Goal: Transaction & Acquisition: Book appointment/travel/reservation

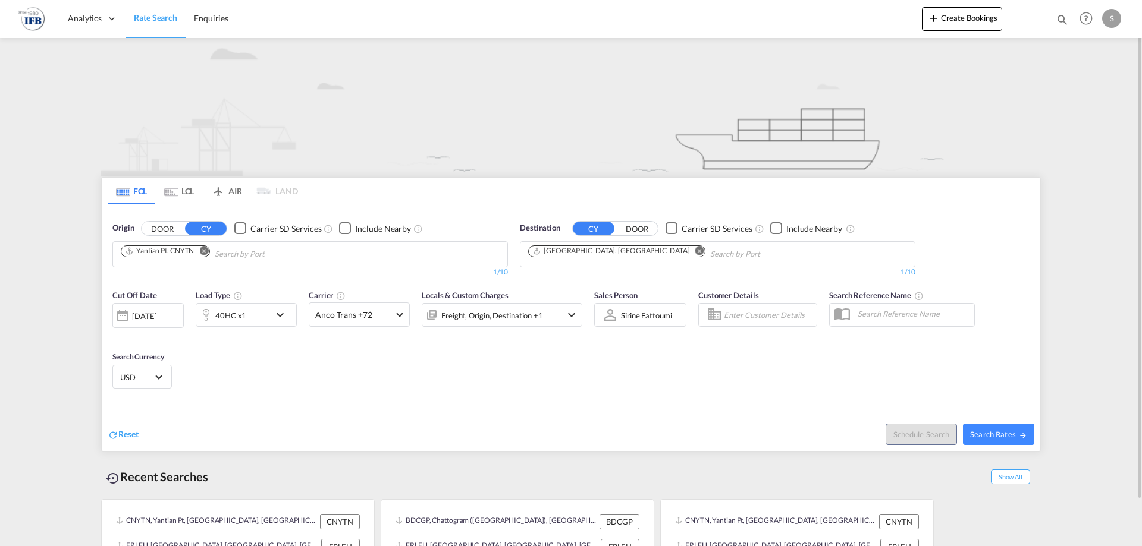
click at [156, 320] on div "[DATE]" at bounding box center [144, 316] width 24 height 11
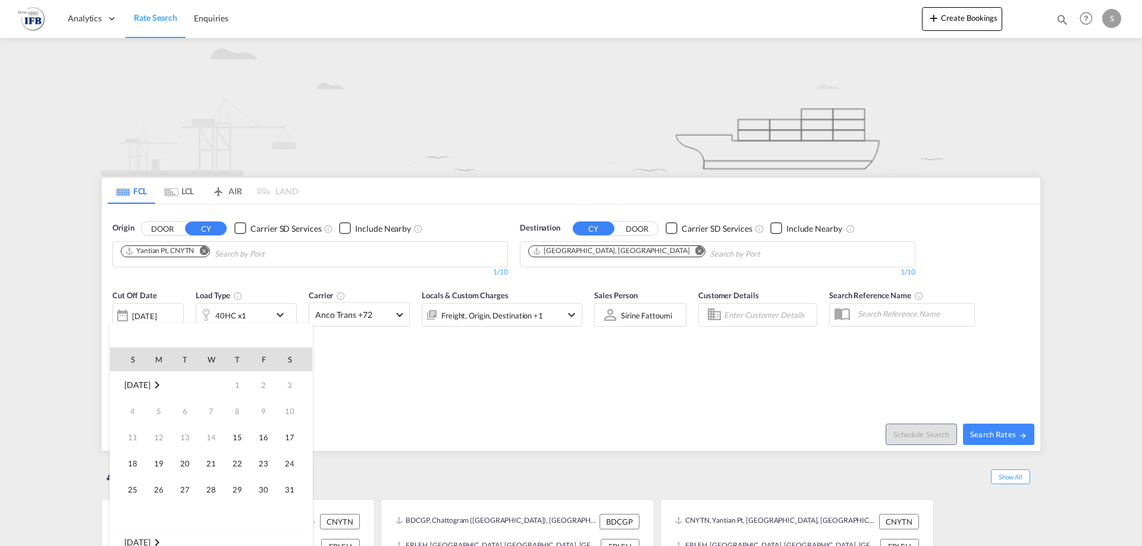
scroll to position [473, 0]
click at [140, 462] on span "17" at bounding box center [133, 464] width 24 height 24
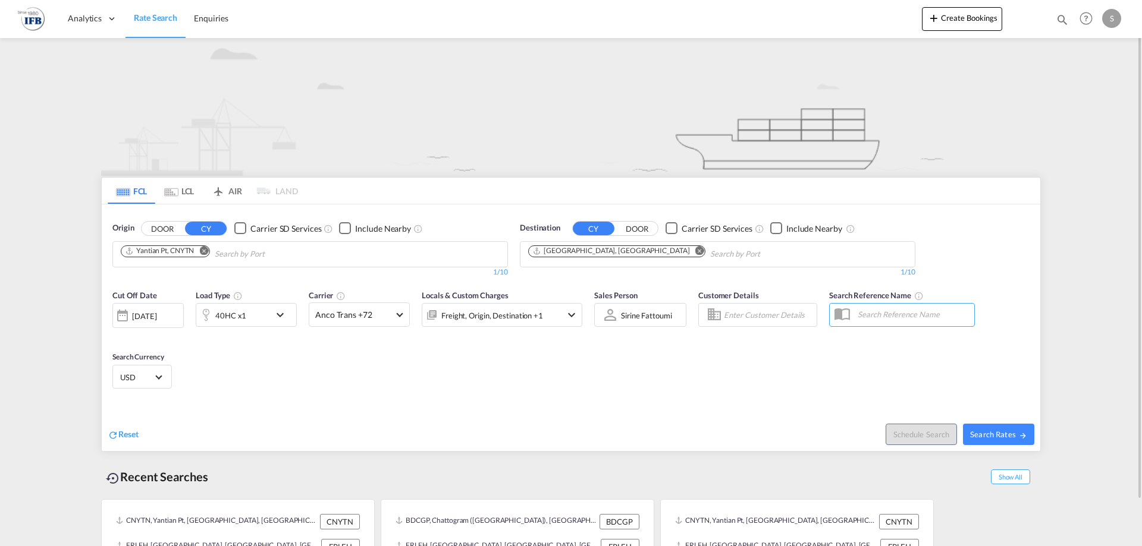
click at [255, 323] on div "40HC x1" at bounding box center [233, 315] width 74 height 24
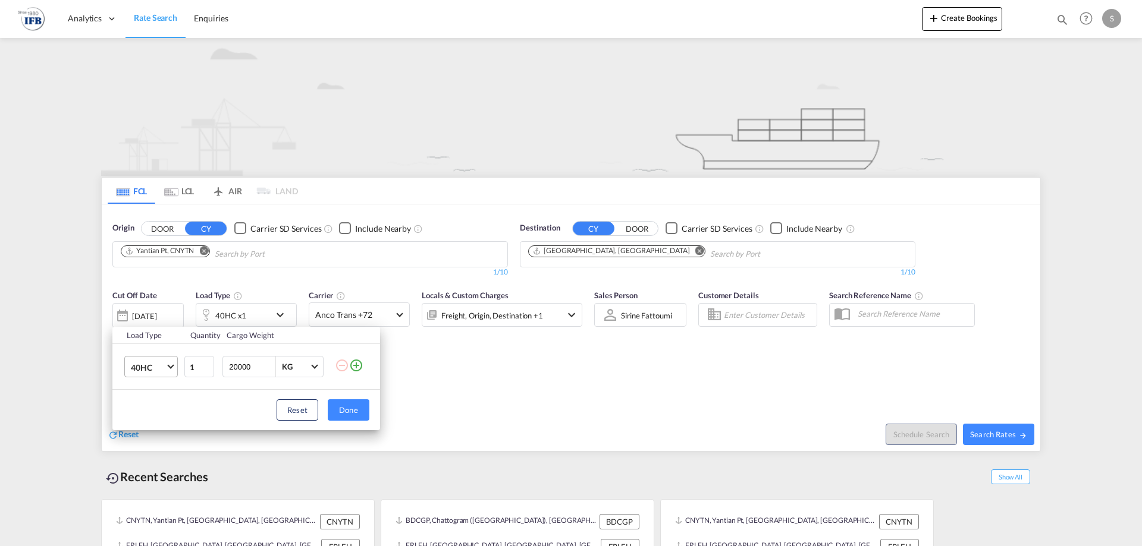
click at [169, 375] on md-select-value "40HC" at bounding box center [154, 367] width 48 height 20
click at [152, 394] on div "45HC" at bounding box center [142, 396] width 22 height 12
click at [542, 386] on div "Load Type Quantity Cargo Weight 45HC 1 20000 KG KG Load type addition is restri…" at bounding box center [571, 273] width 1142 height 546
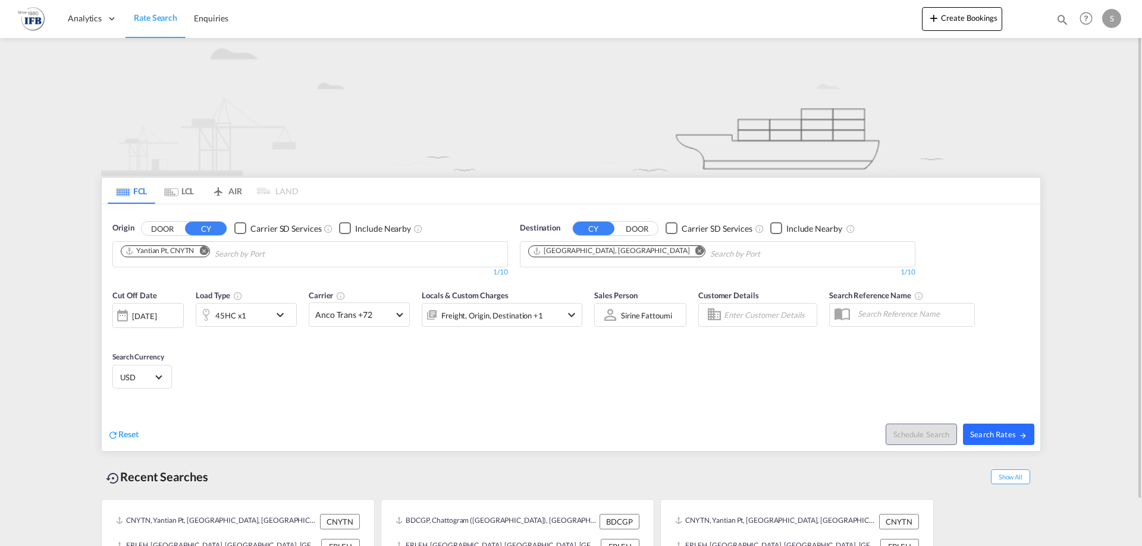
click at [997, 430] on span "Search Rates" at bounding box center [998, 435] width 57 height 10
type input "CNYTN to FRLEH / [DATE]"
